Goal: Navigation & Orientation: Find specific page/section

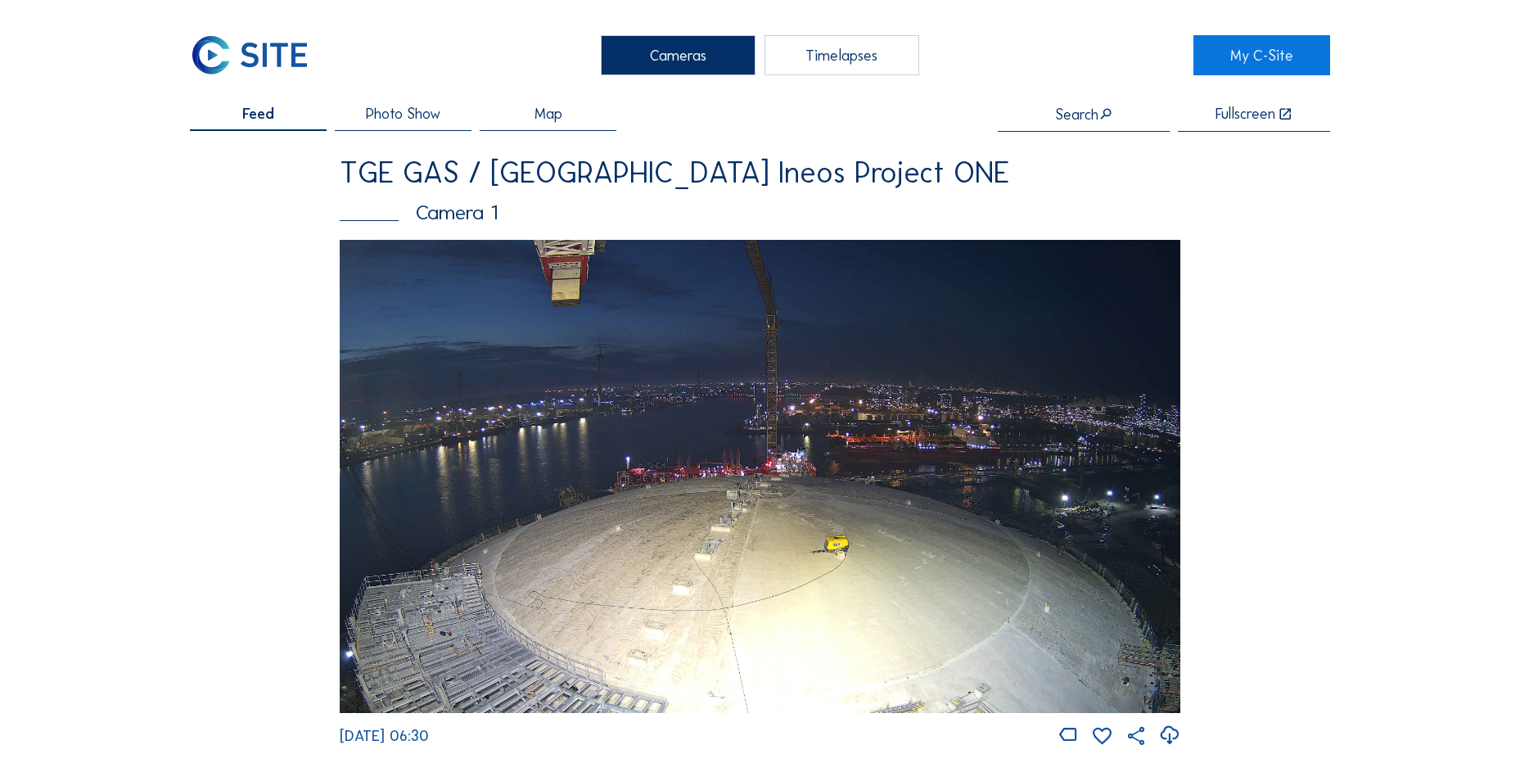
scroll to position [1555, 0]
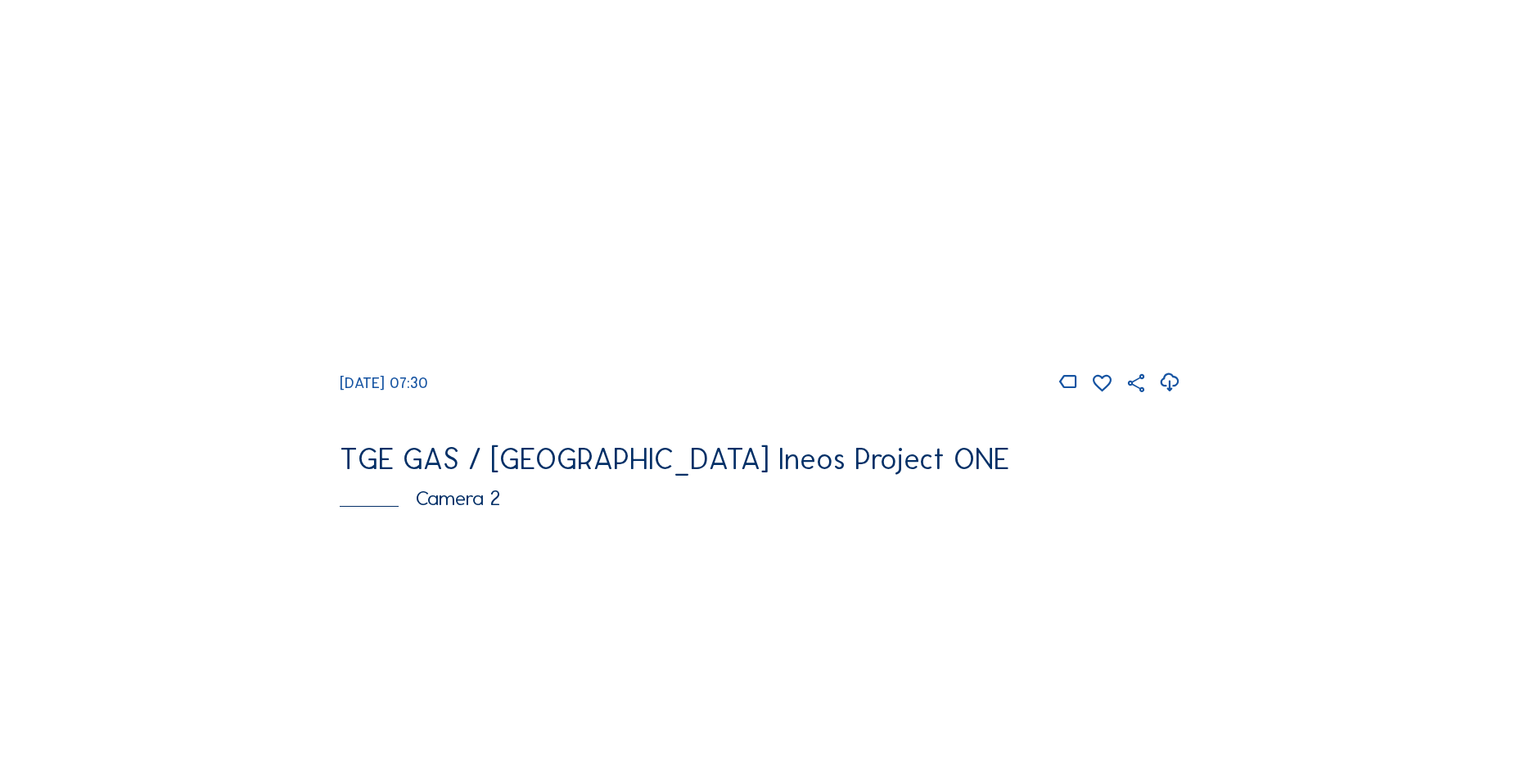
scroll to position [82, 0]
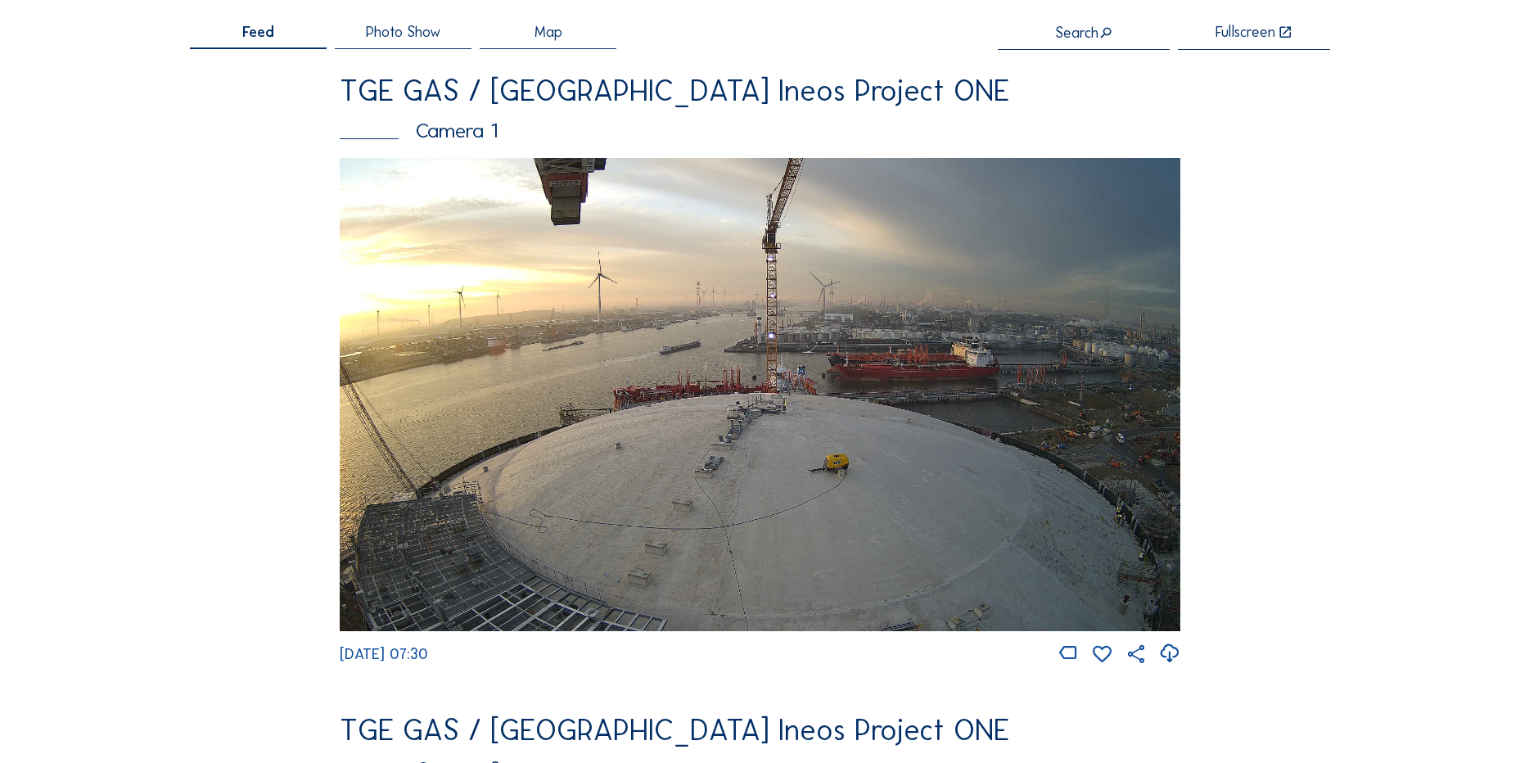
click at [1178, 661] on icon at bounding box center [1169, 653] width 22 height 27
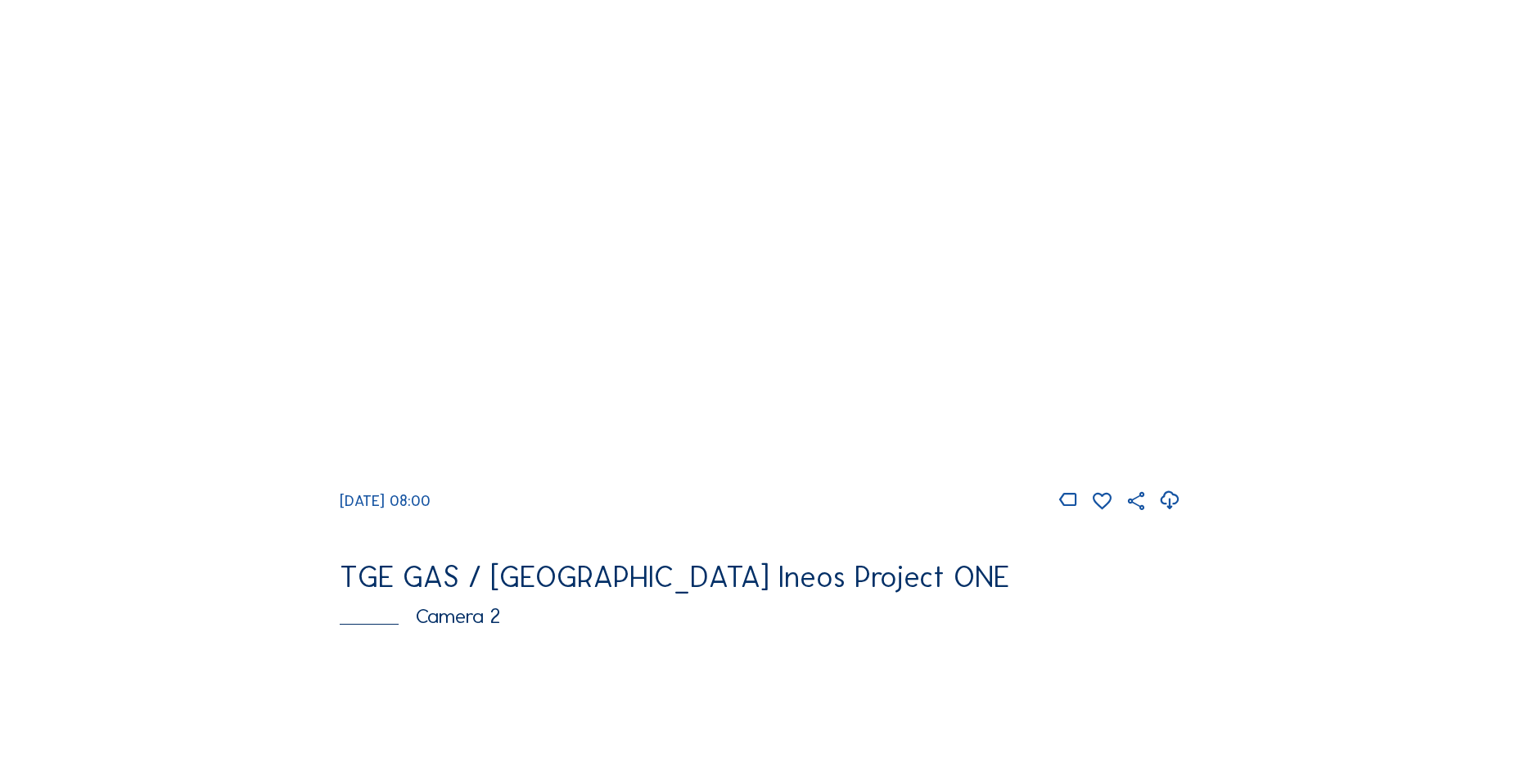
scroll to position [409, 0]
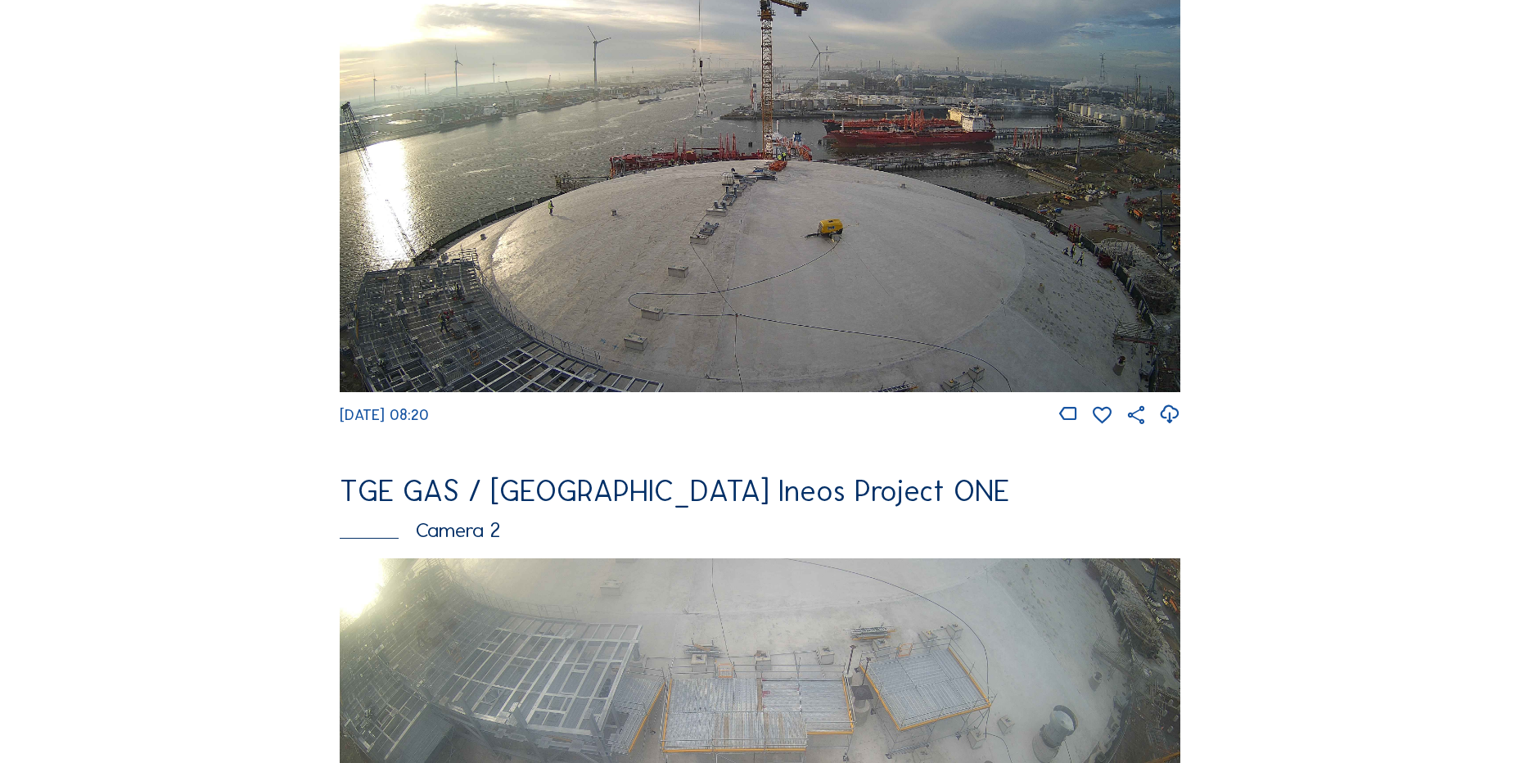
scroll to position [82, 0]
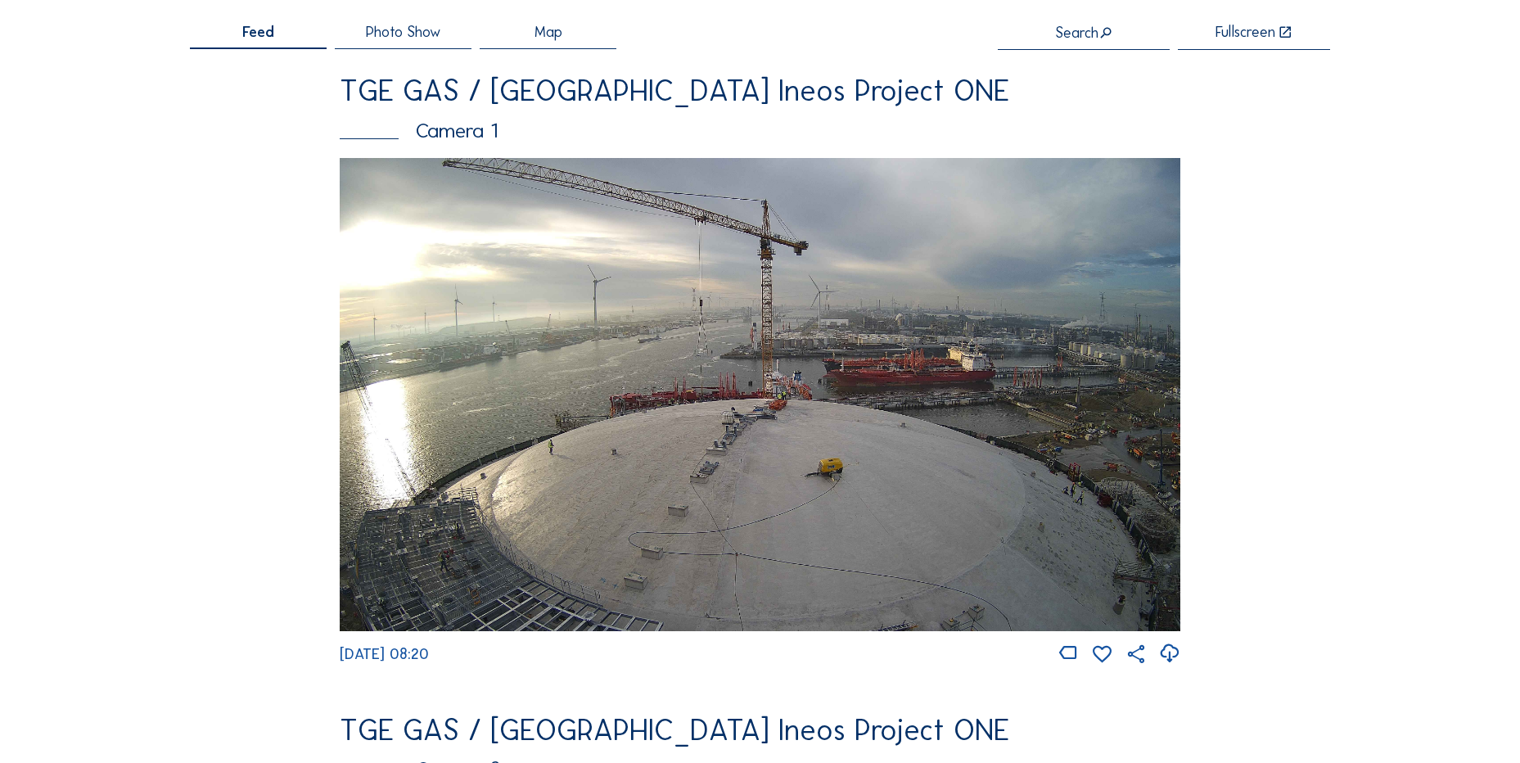
click at [1169, 649] on icon at bounding box center [1169, 653] width 22 height 27
drag, startPoint x: 158, startPoint y: 414, endPoint x: 176, endPoint y: 378, distance: 40.3
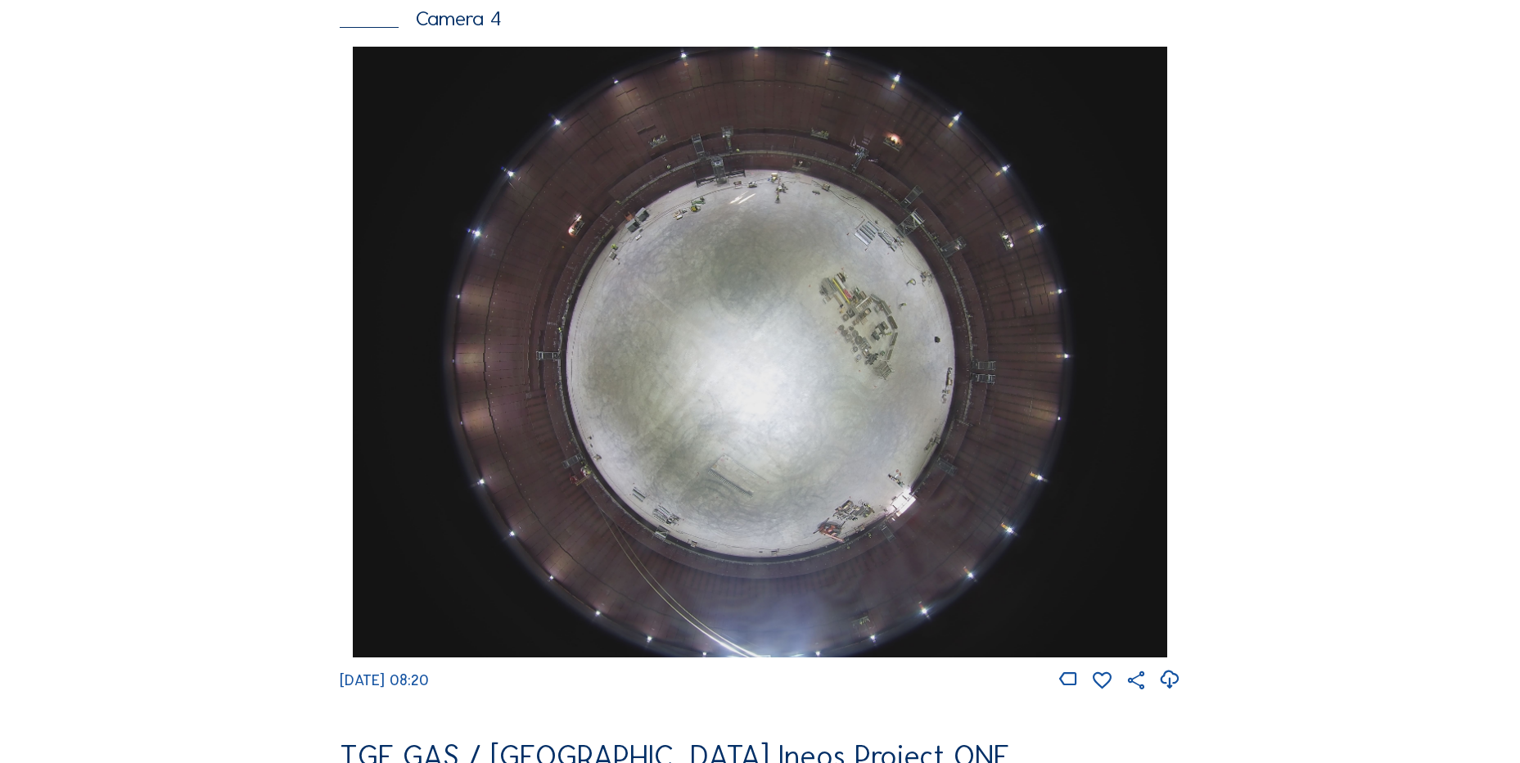
scroll to position [1719, 0]
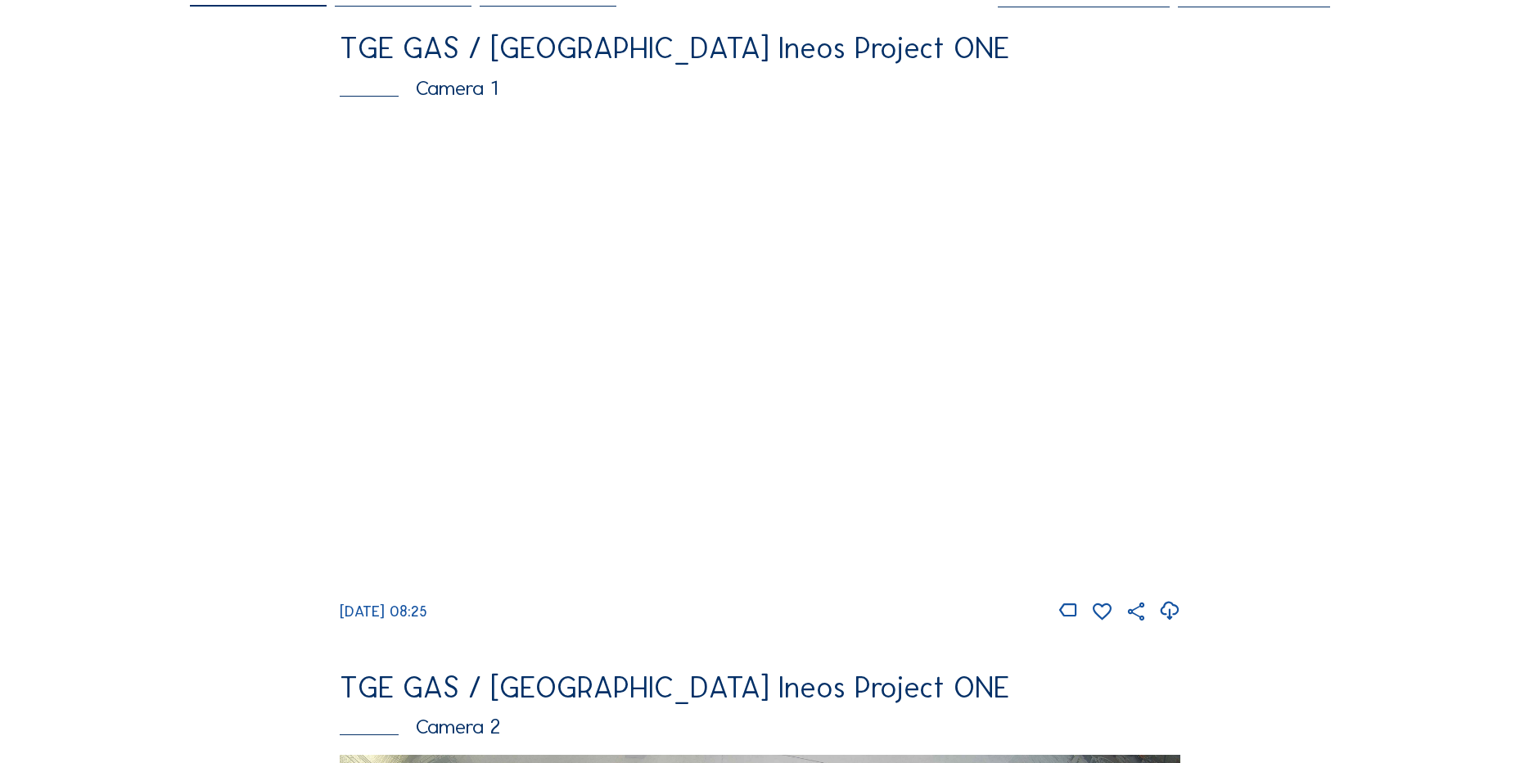
scroll to position [327, 0]
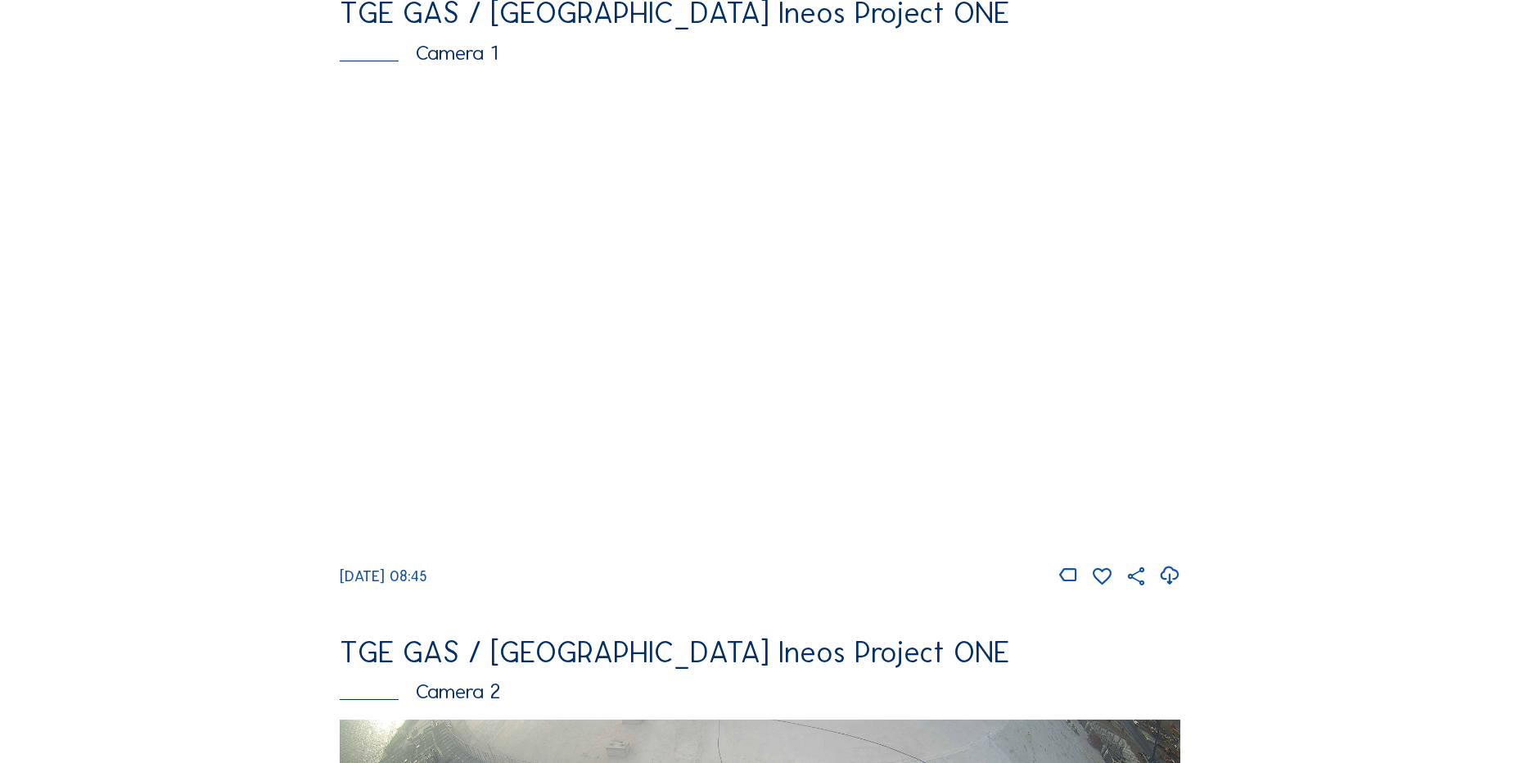
scroll to position [246, 0]
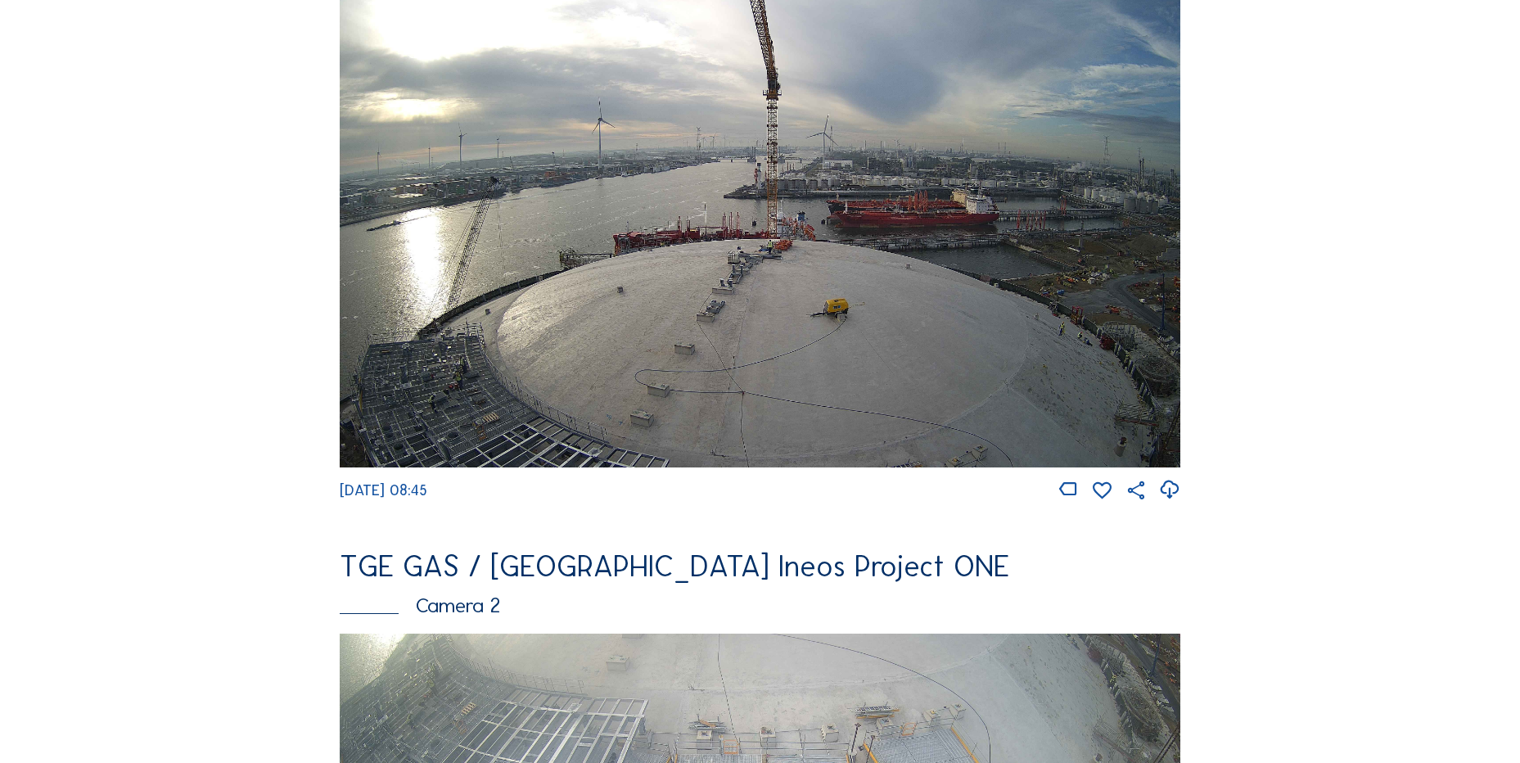
drag, startPoint x: 1180, startPoint y: 494, endPoint x: 1094, endPoint y: 523, distance: 90.9
click at [1180, 494] on icon at bounding box center [1169, 489] width 22 height 27
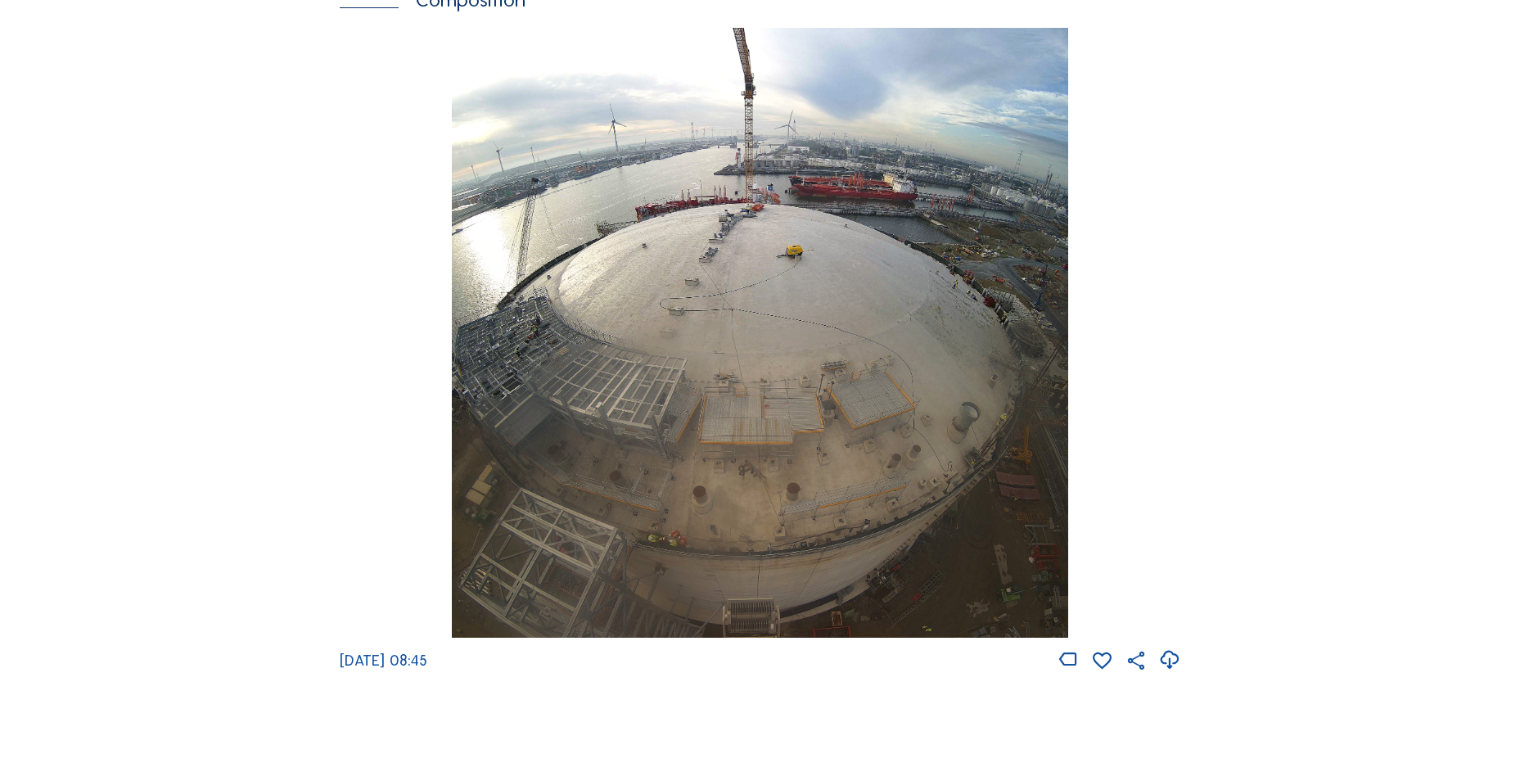
scroll to position [2292, 0]
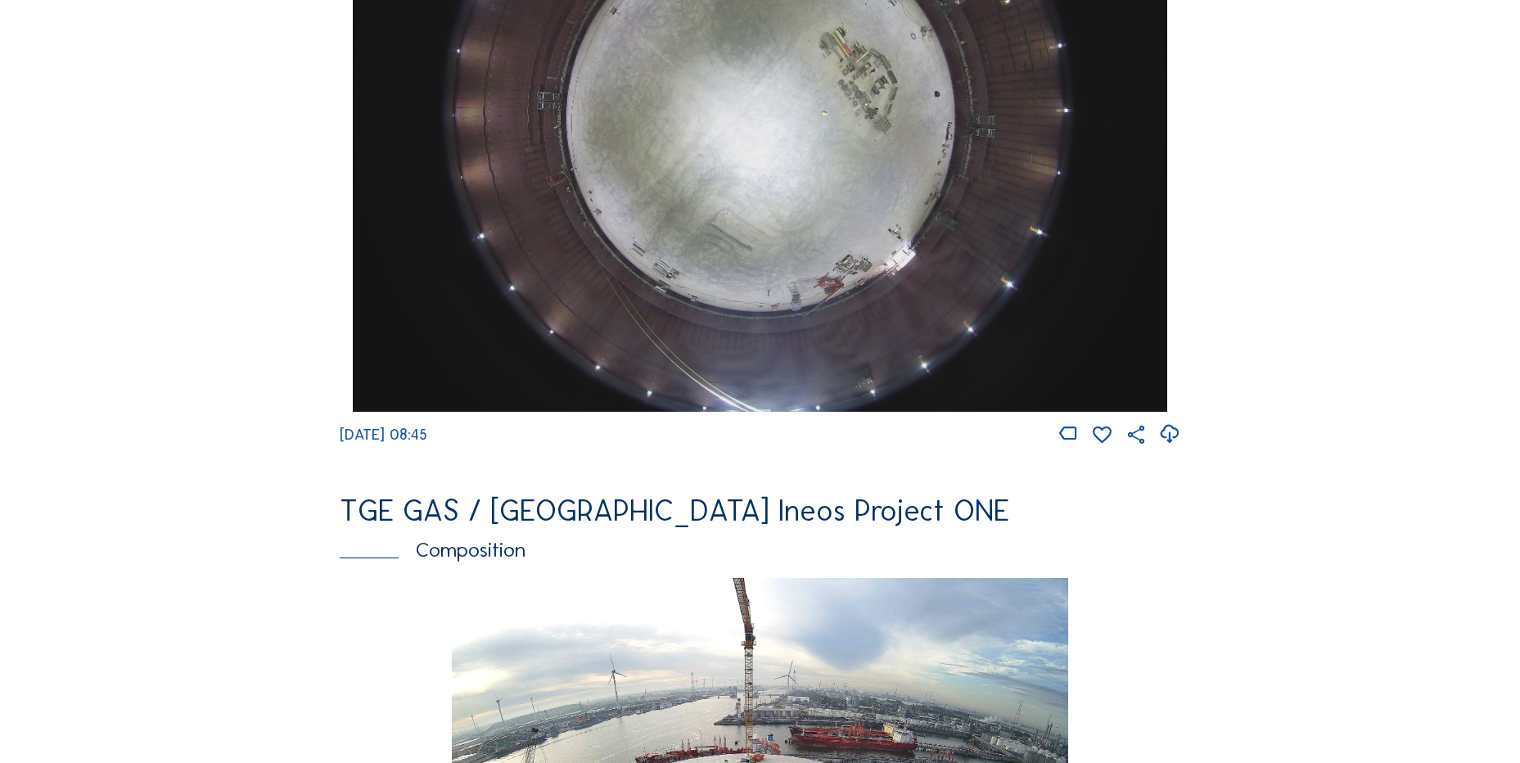
scroll to position [1719, 0]
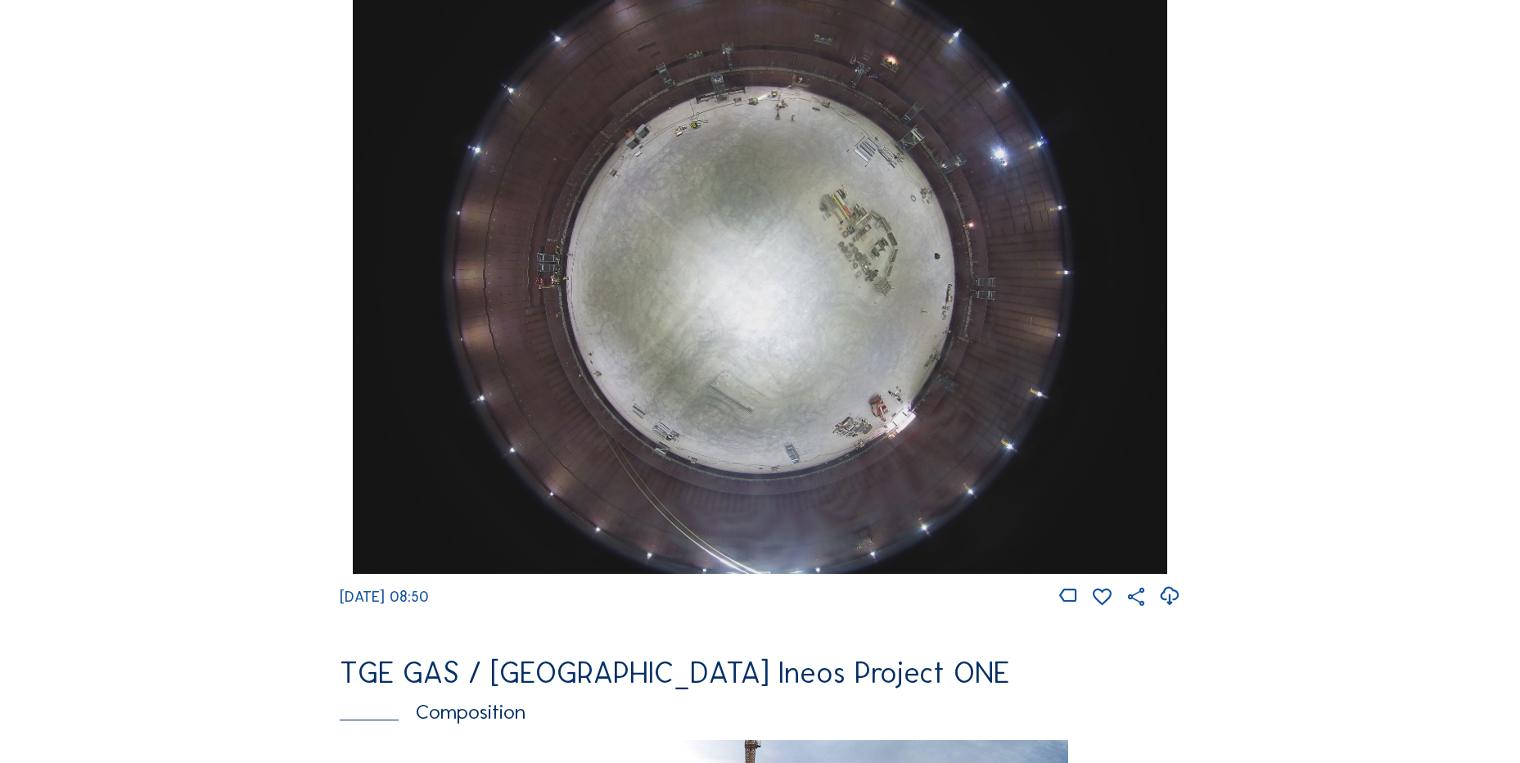
scroll to position [1555, 0]
click at [1171, 605] on icon at bounding box center [1169, 595] width 22 height 27
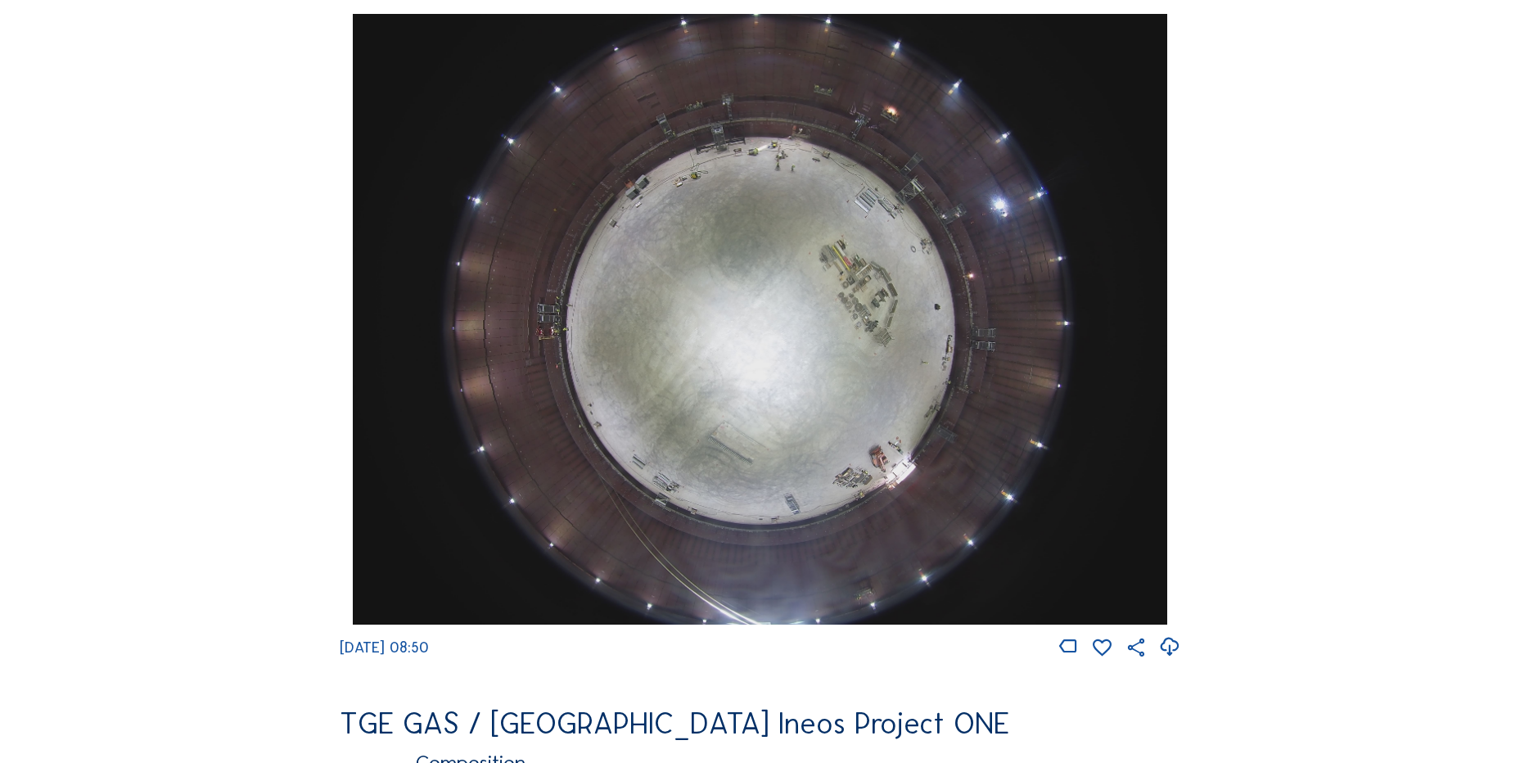
scroll to position [1310, 0]
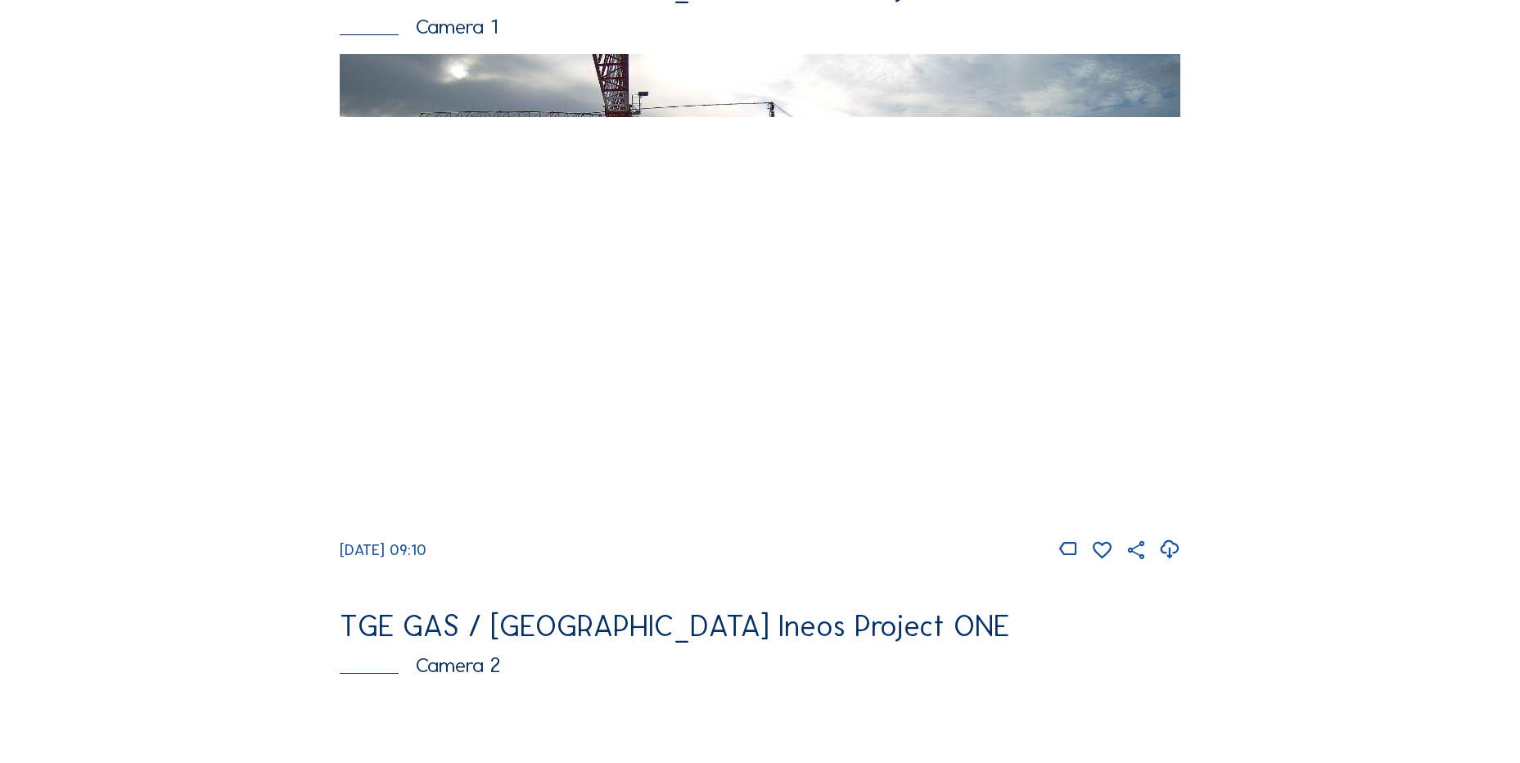
scroll to position [327, 0]
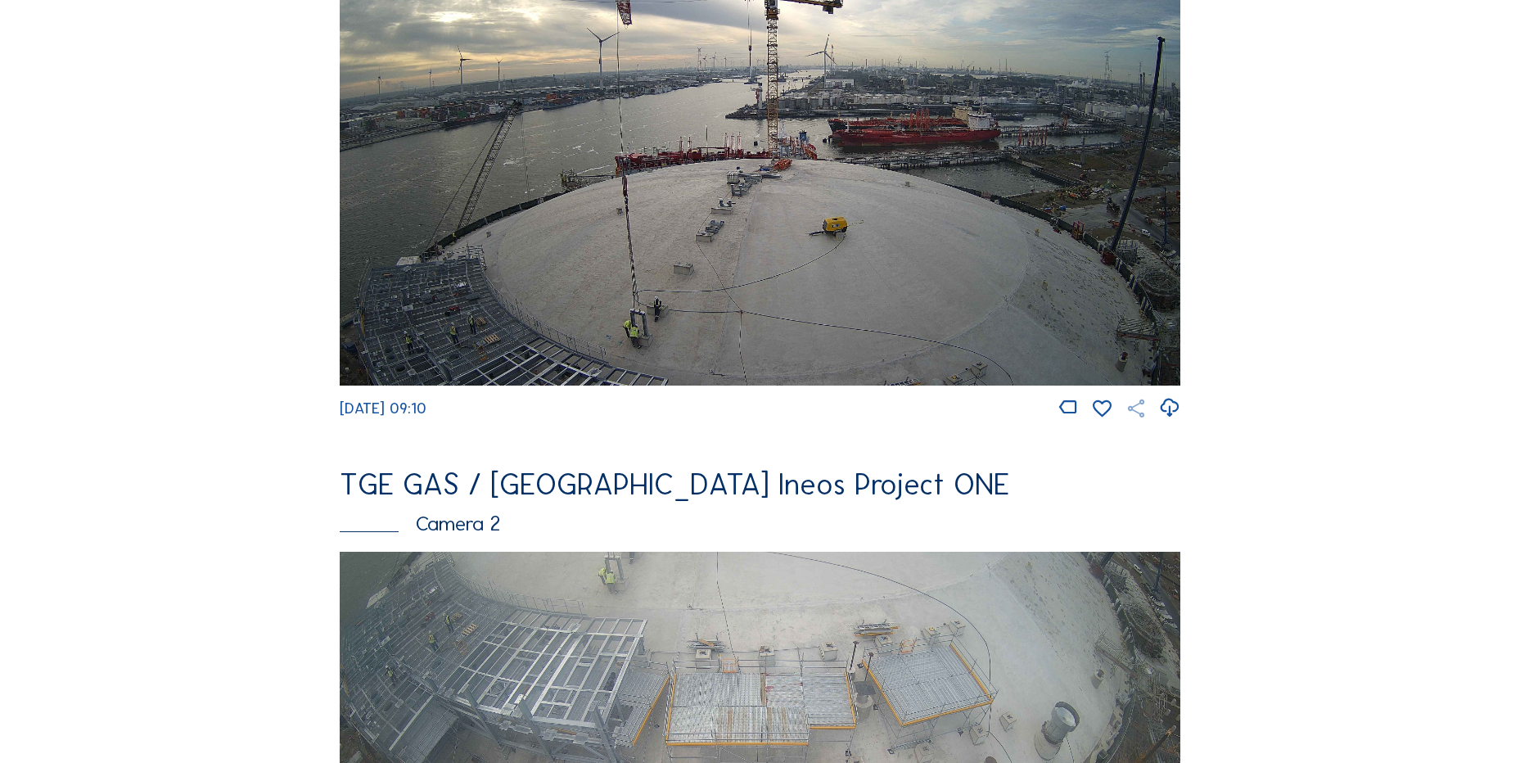
drag, startPoint x: 1171, startPoint y: 407, endPoint x: 1142, endPoint y: 411, distance: 28.9
click at [1171, 407] on icon at bounding box center [1169, 408] width 22 height 27
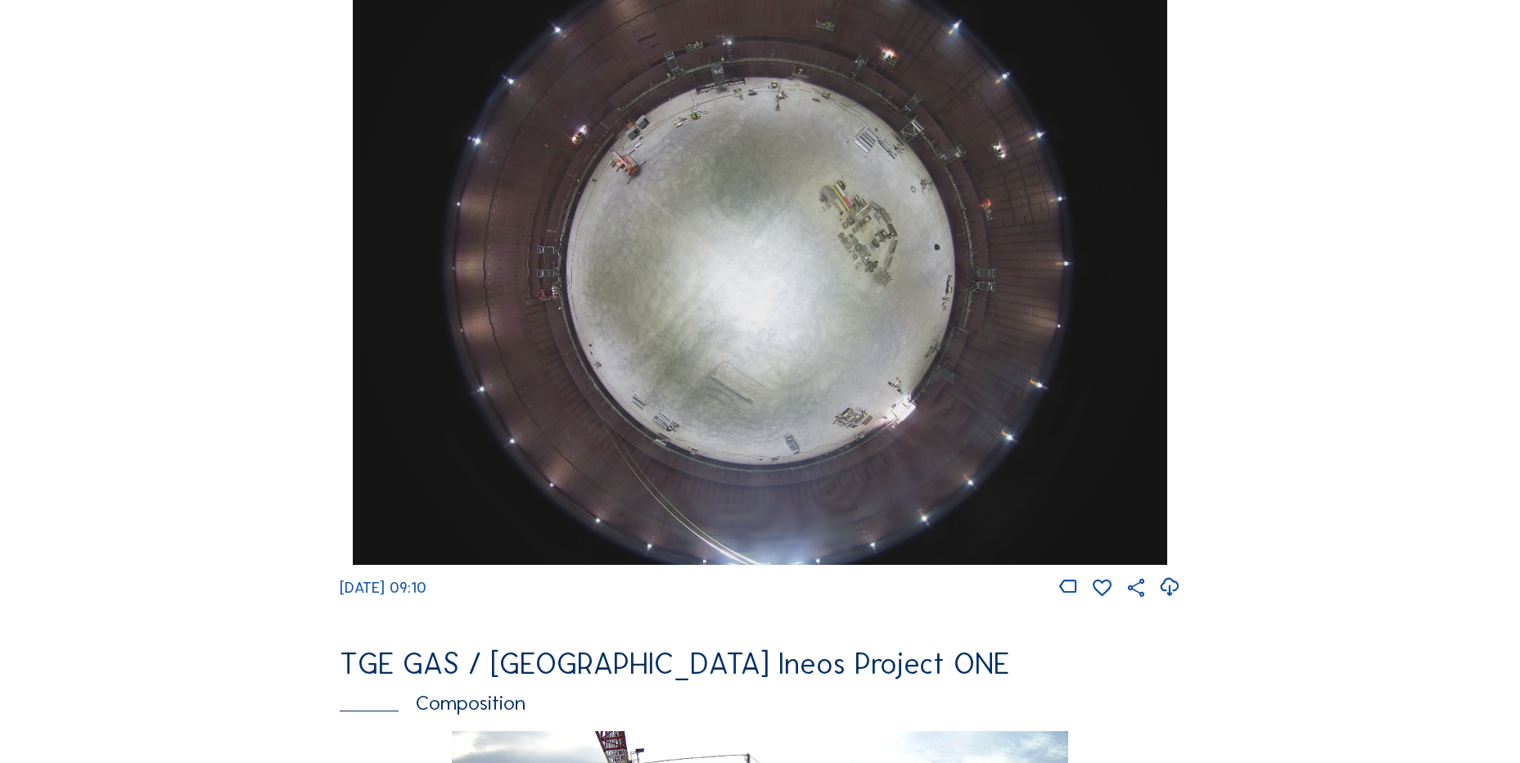
scroll to position [1473, 0]
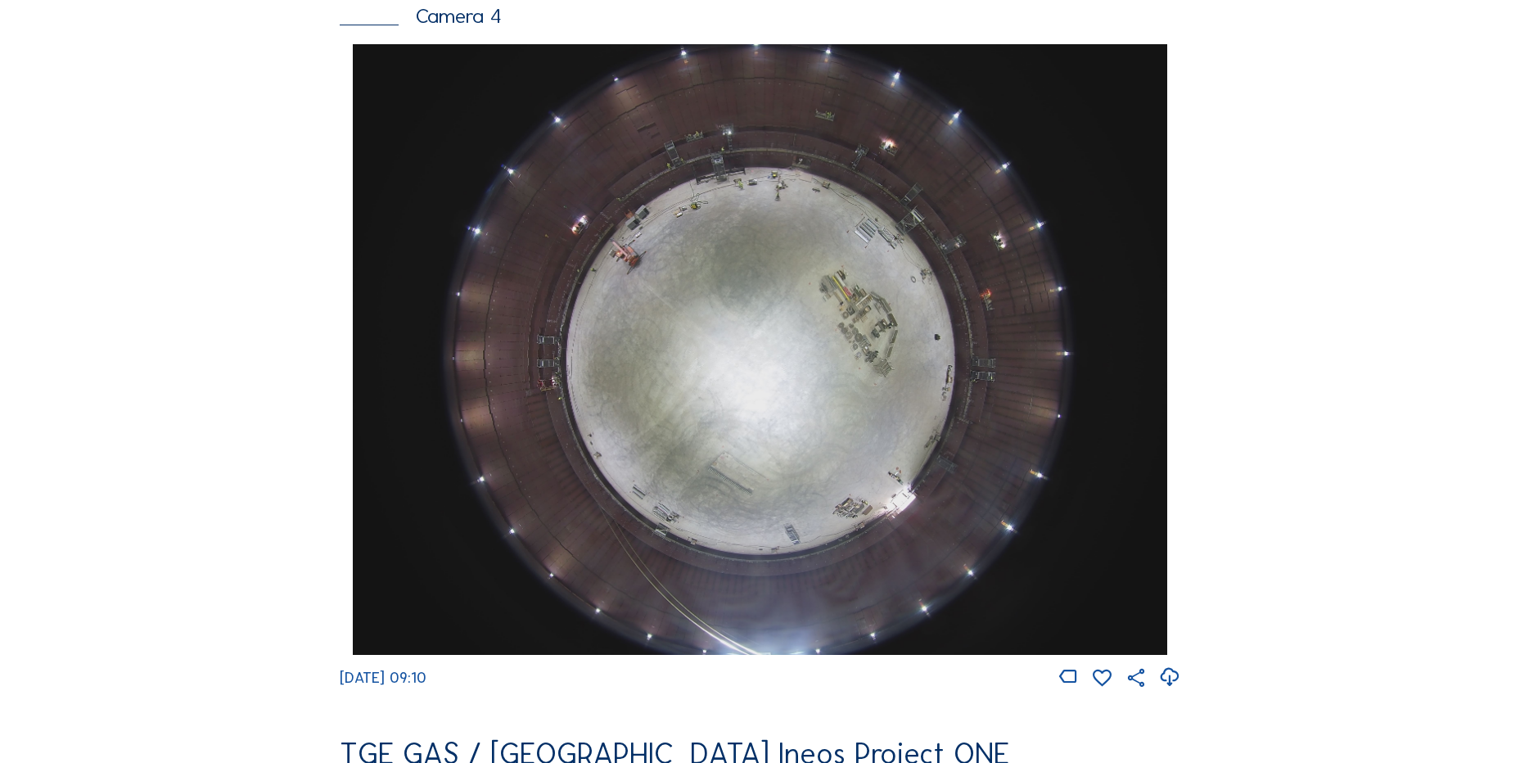
click at [1161, 689] on div at bounding box center [1169, 677] width 22 height 23
click at [1162, 690] on icon at bounding box center [1169, 677] width 22 height 27
click at [1093, 243] on img at bounding box center [760, 349] width 814 height 611
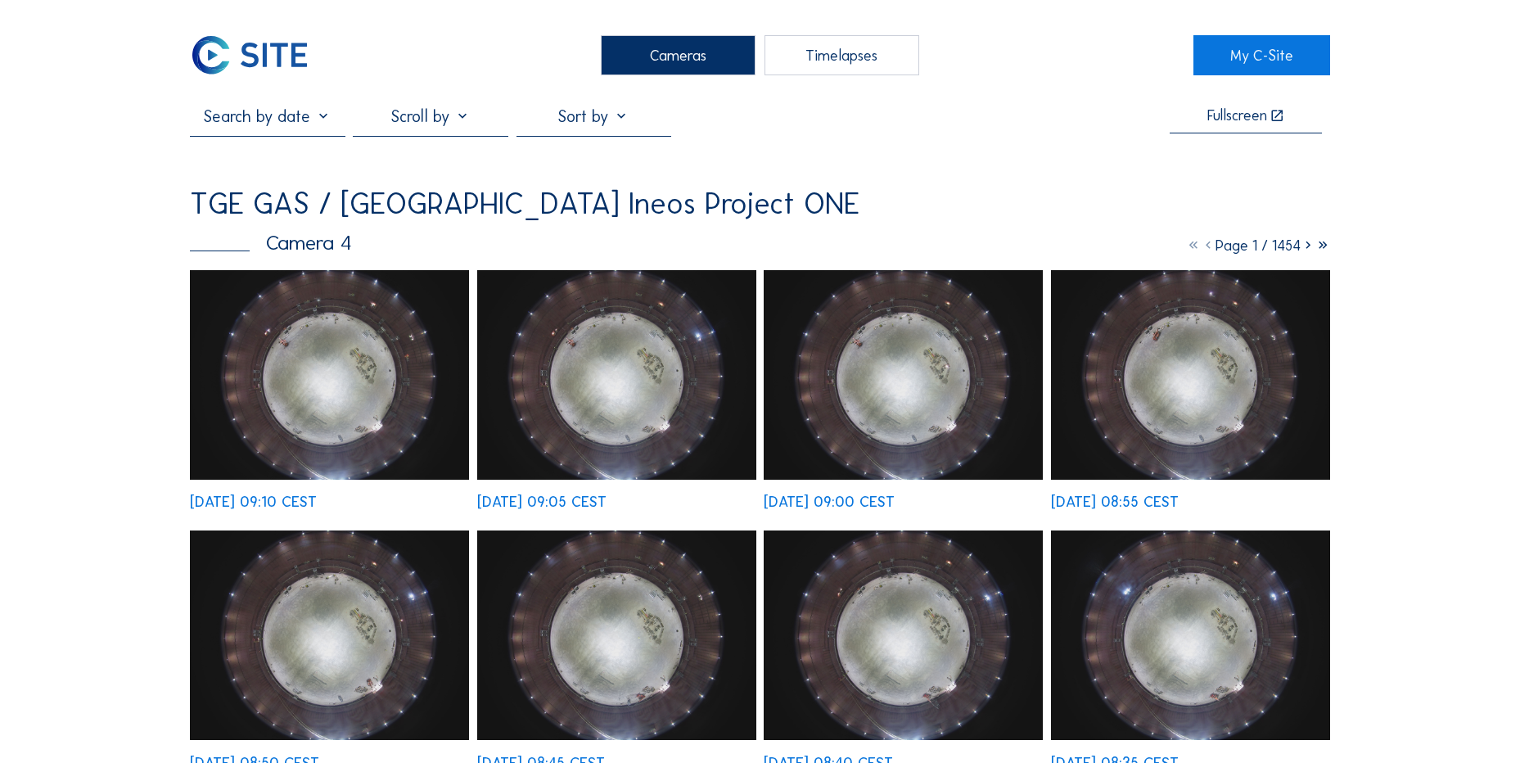
click at [266, 51] on img at bounding box center [250, 55] width 120 height 40
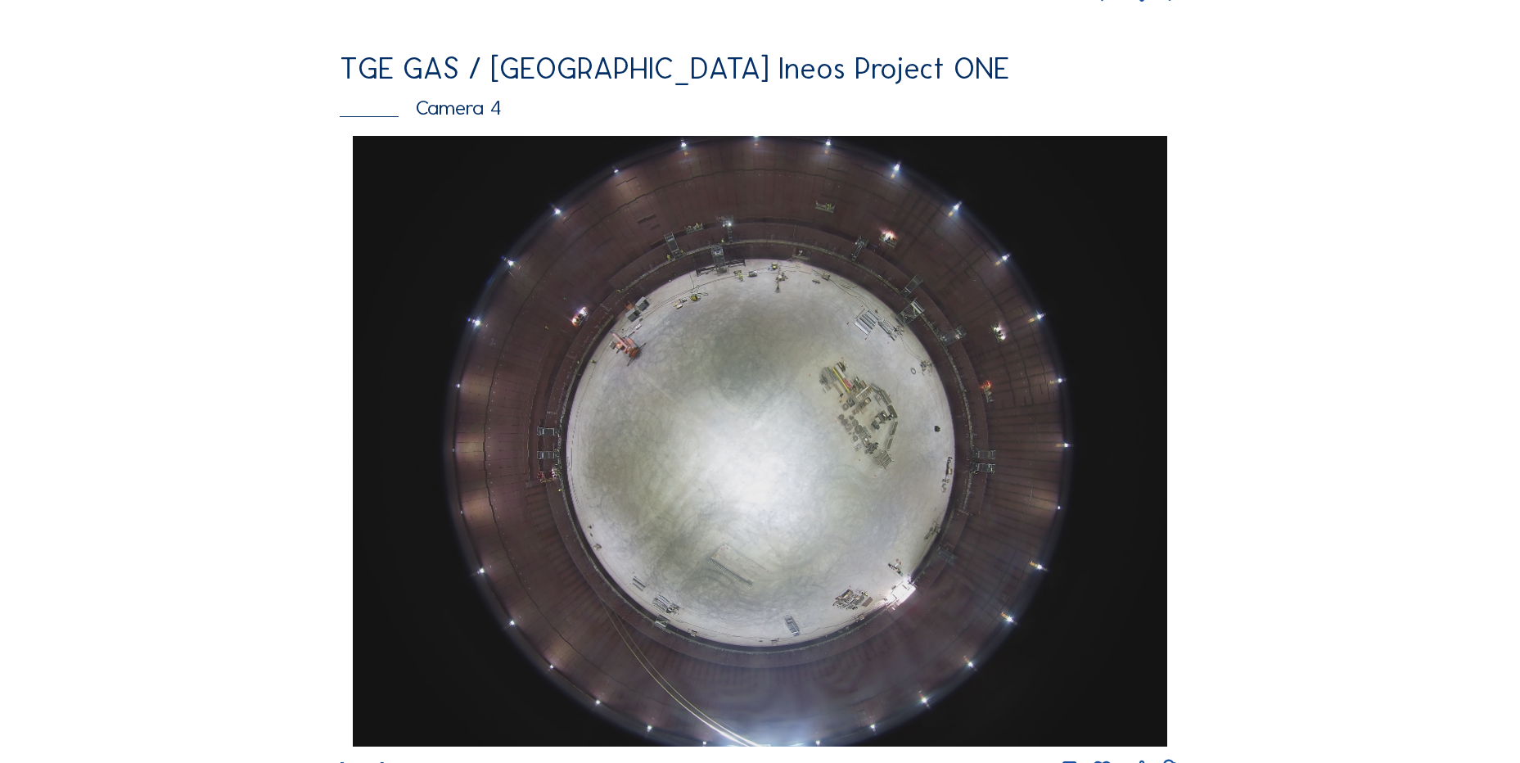
scroll to position [1555, 0]
